Goal: Information Seeking & Learning: Find specific fact

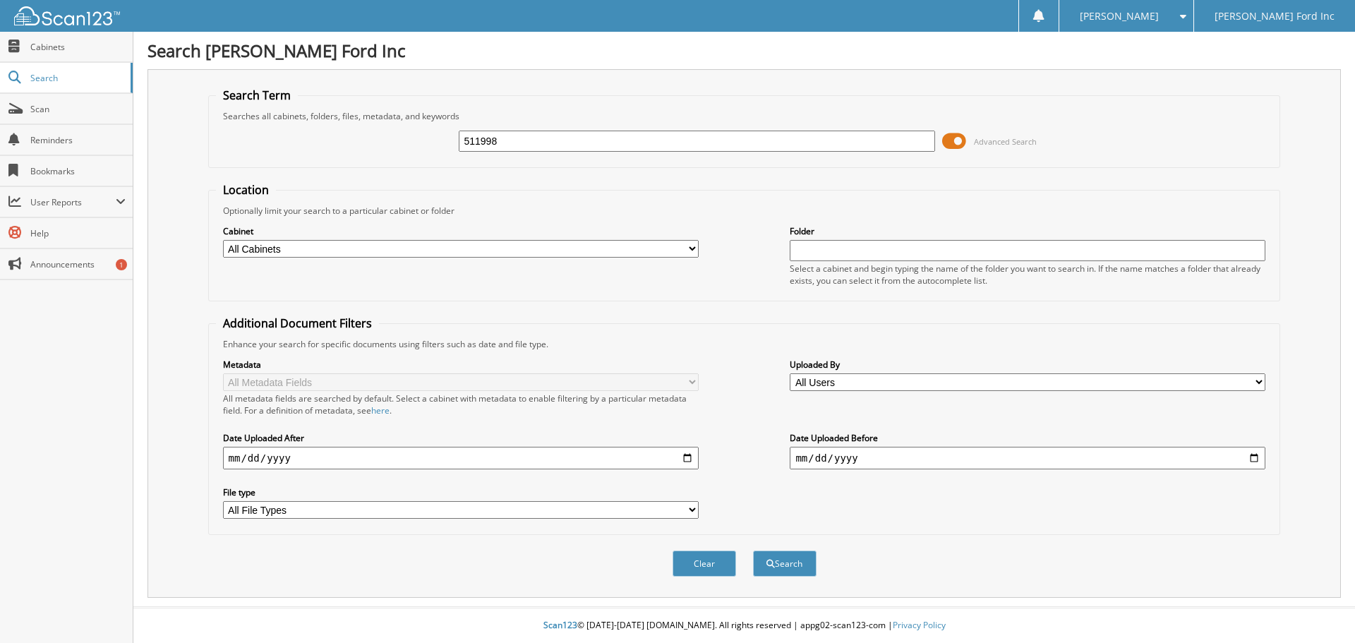
type input "511998"
click at [753, 551] on button "Search" at bounding box center [785, 564] width 64 height 26
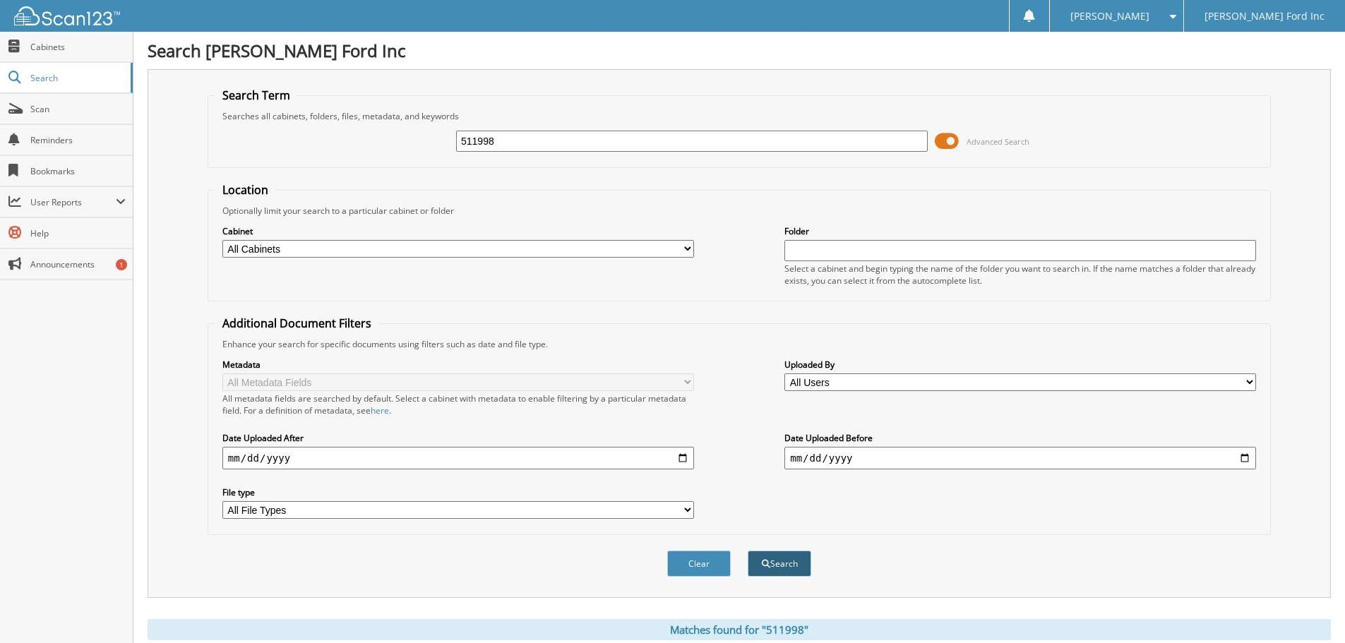
click at [792, 568] on button "Search" at bounding box center [780, 564] width 64 height 26
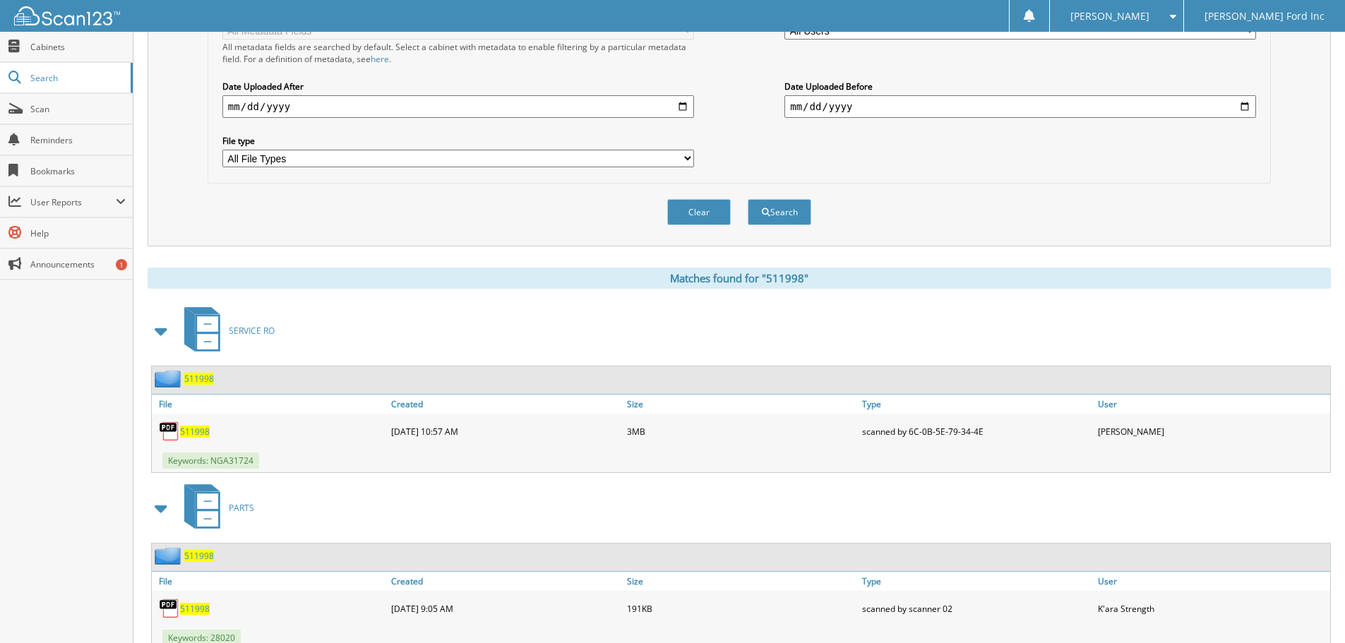
scroll to position [353, 0]
click at [205, 381] on span "511998" at bounding box center [199, 377] width 30 height 12
